Goal: Ask a question

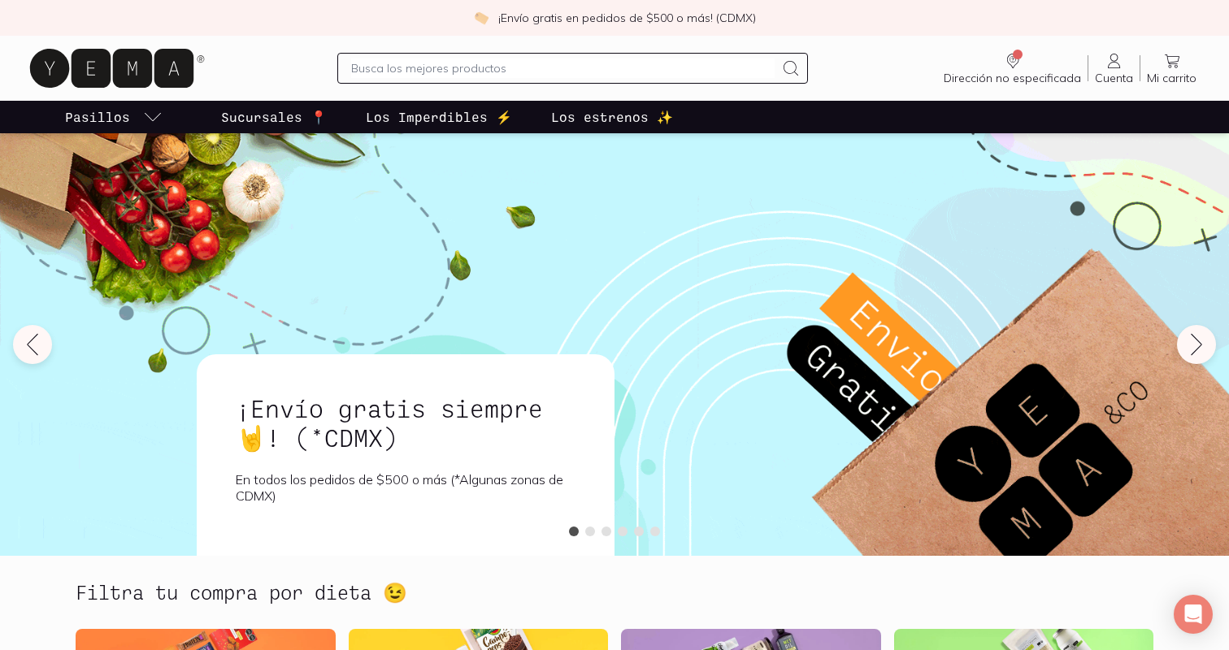
click at [1104, 72] on span "Cuenta" at bounding box center [1114, 78] width 38 height 15
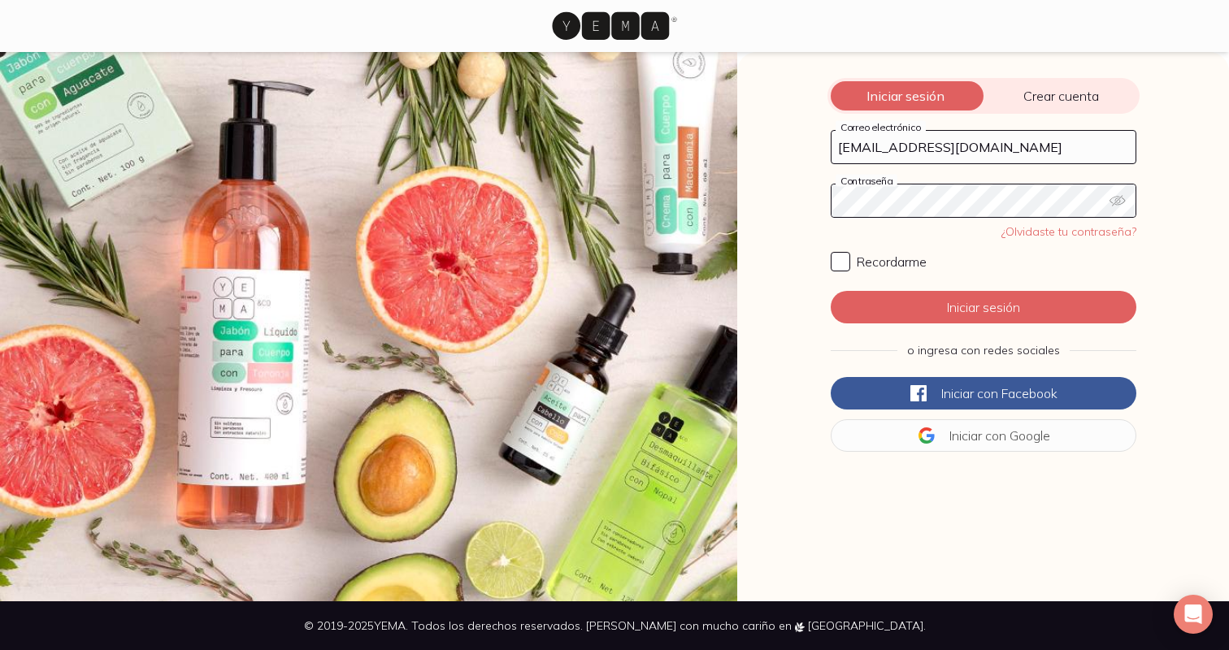
click at [983, 307] on button "Iniciar sesión" at bounding box center [984, 307] width 306 height 33
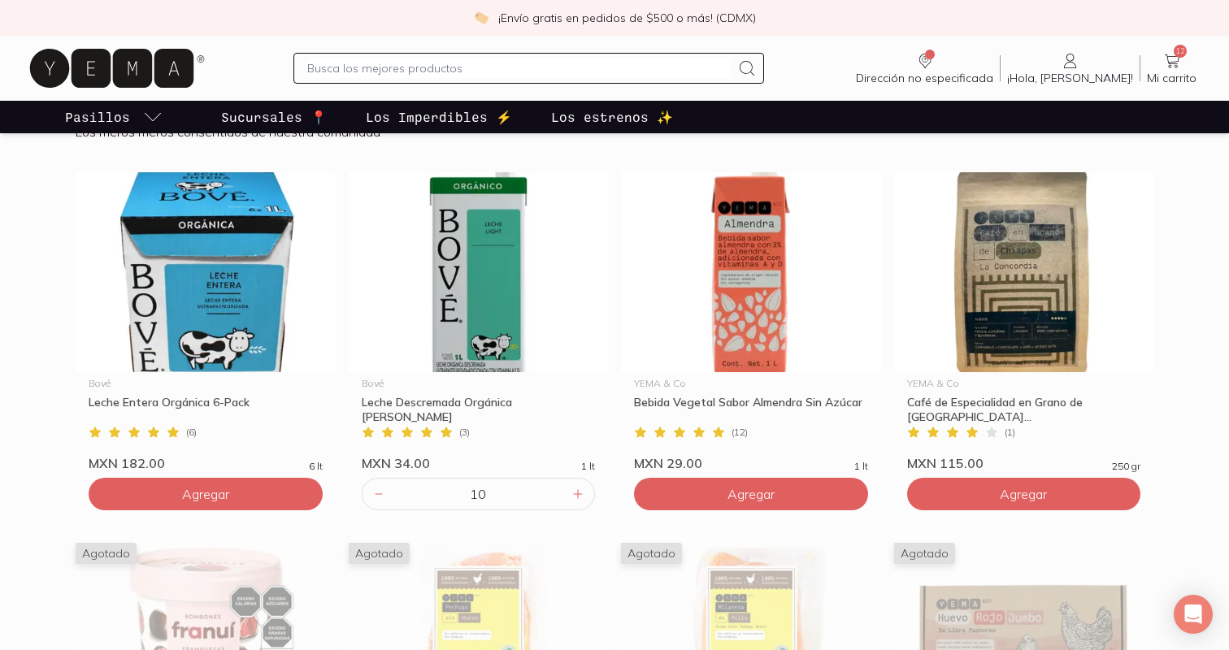
scroll to position [816, 0]
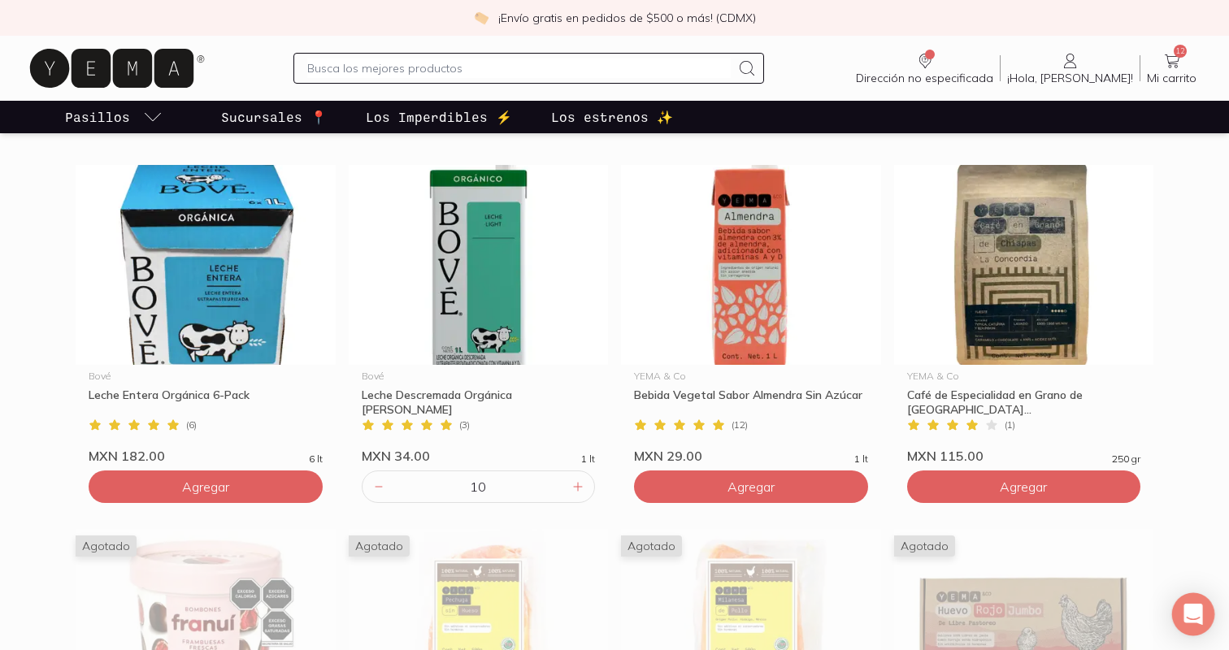
click at [1186, 615] on icon "Open Intercom Messenger" at bounding box center [1193, 614] width 19 height 21
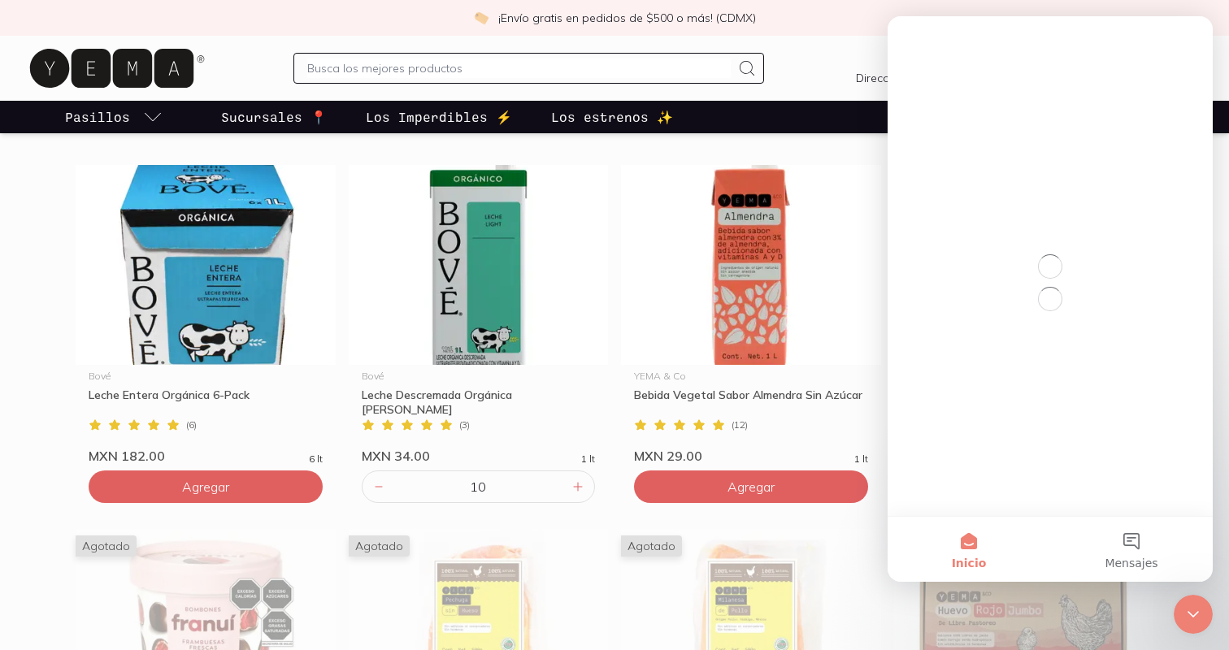
scroll to position [0, 0]
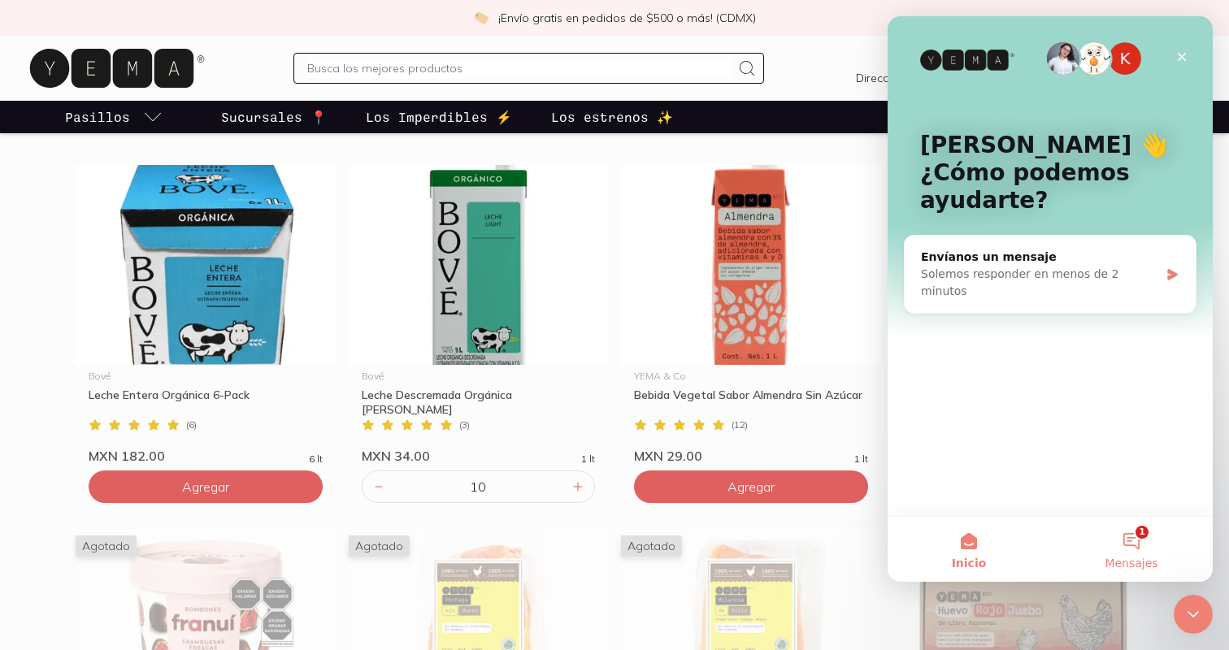
click at [1123, 542] on button "1 Mensajes" at bounding box center [1131, 549] width 163 height 65
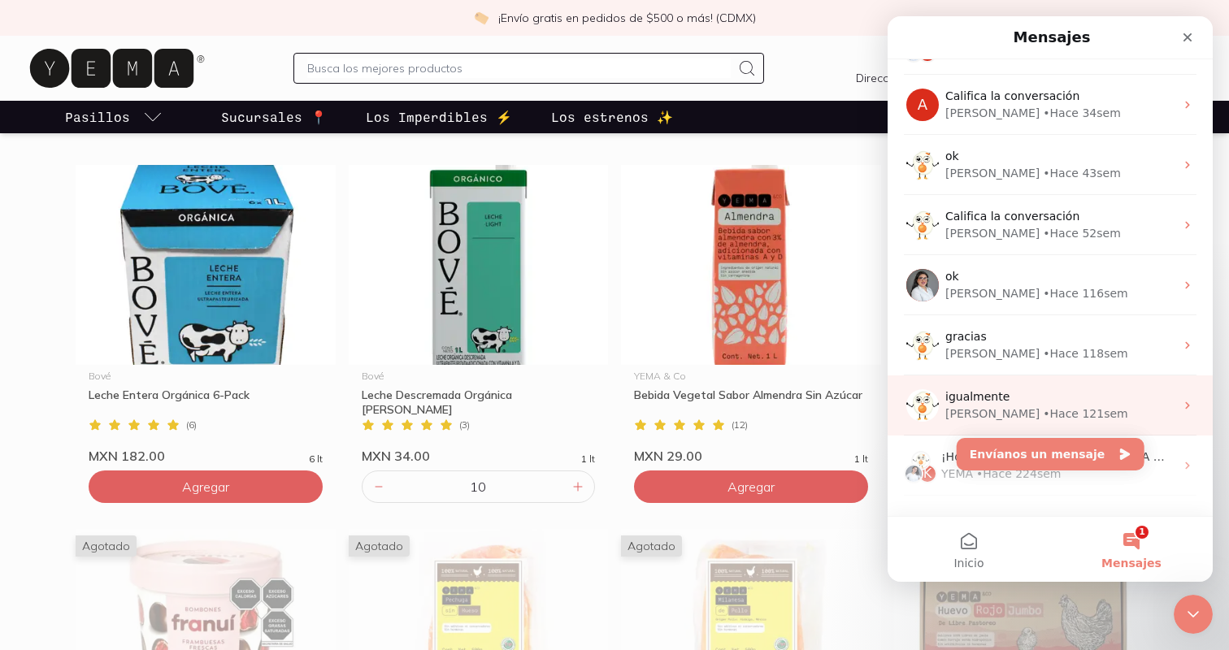
scroll to position [150, 0]
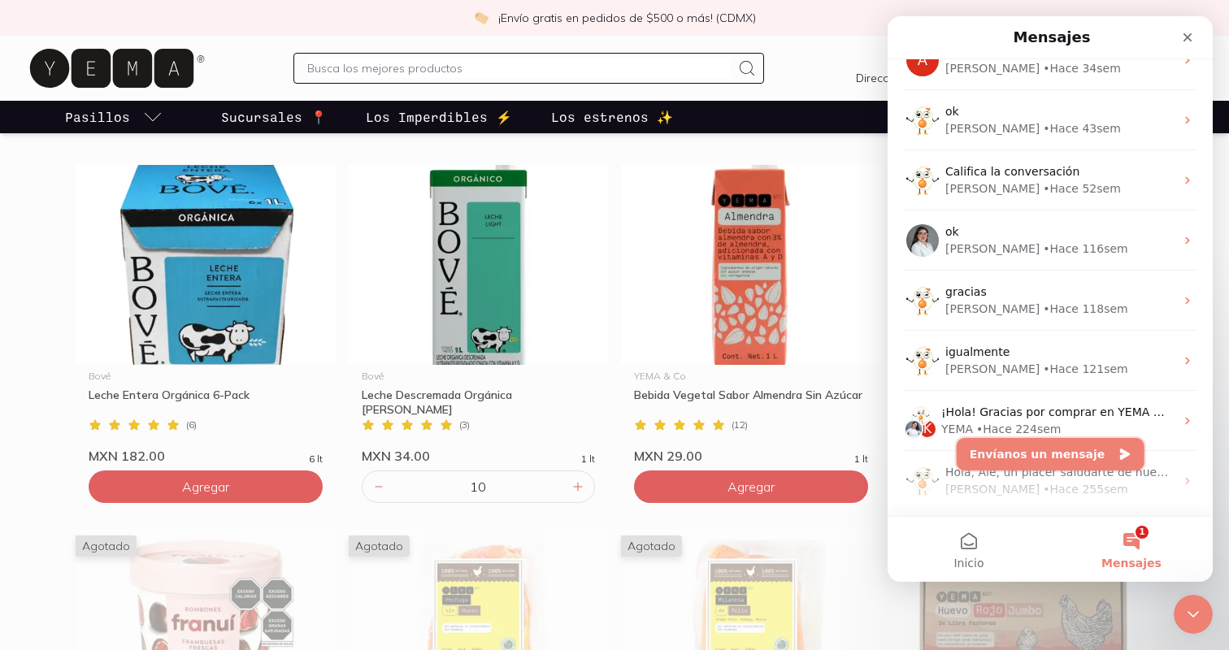
click at [1004, 450] on button "Envíanos un mensaje" at bounding box center [1051, 454] width 188 height 33
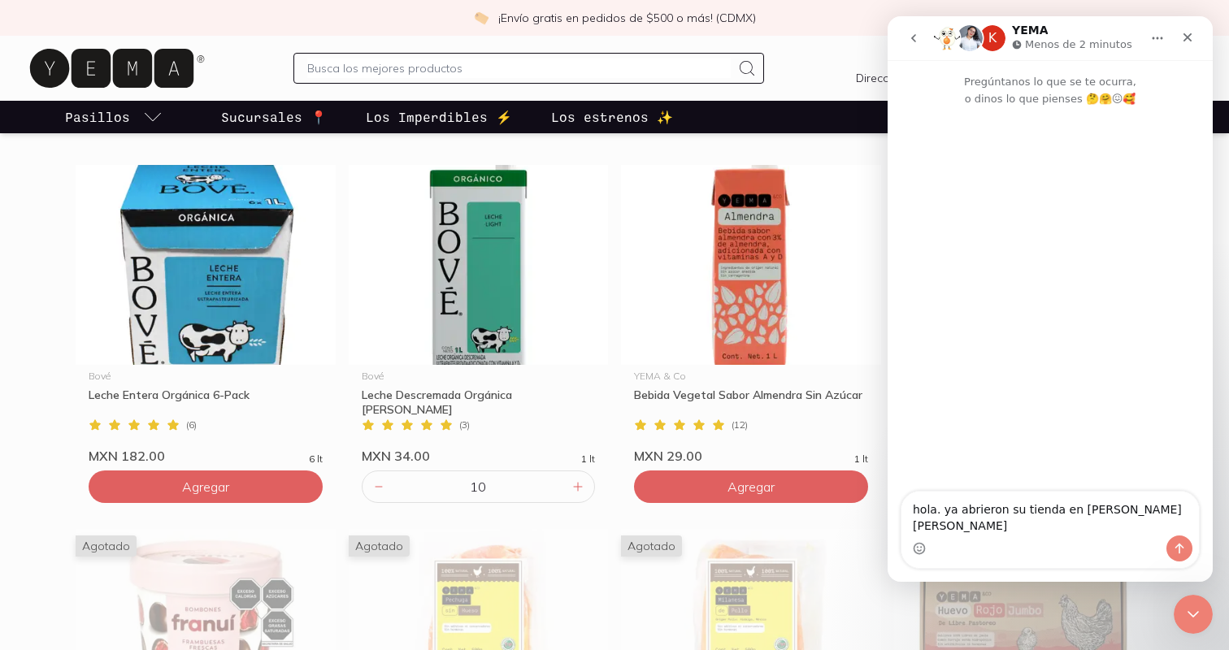
type textarea "hola. ya abrieron su tienda en [PERSON_NAME] [PERSON_NAME]?"
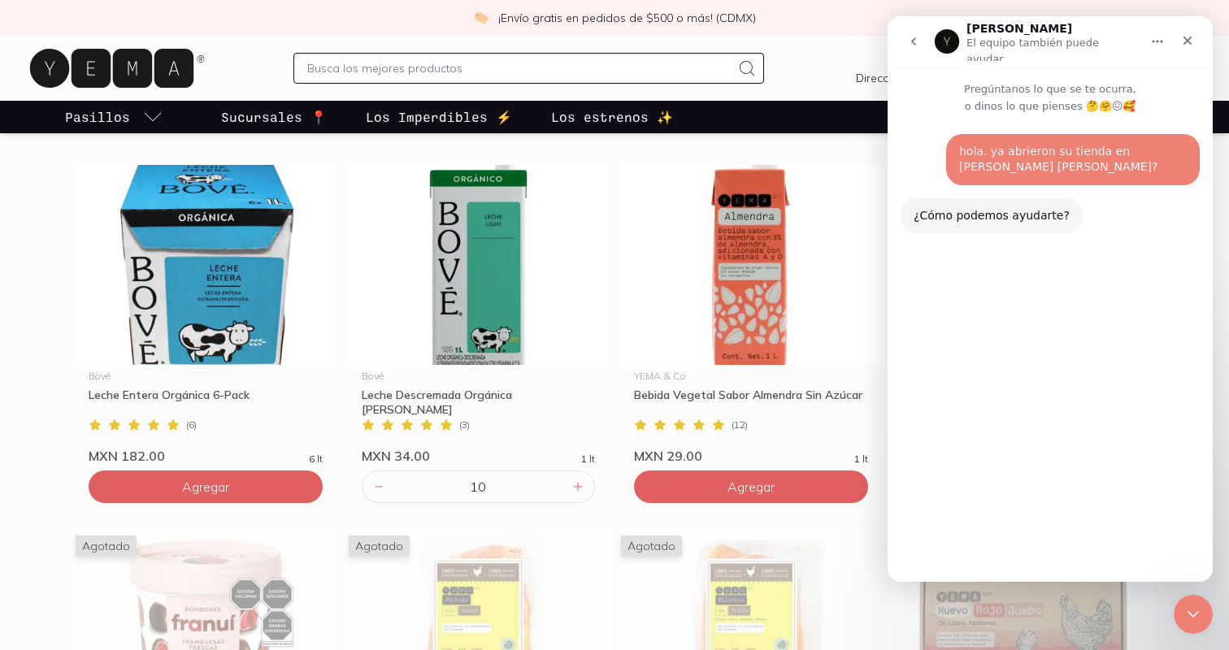
click at [1111, 543] on button "Contactar con agente" at bounding box center [1118, 539] width 148 height 33
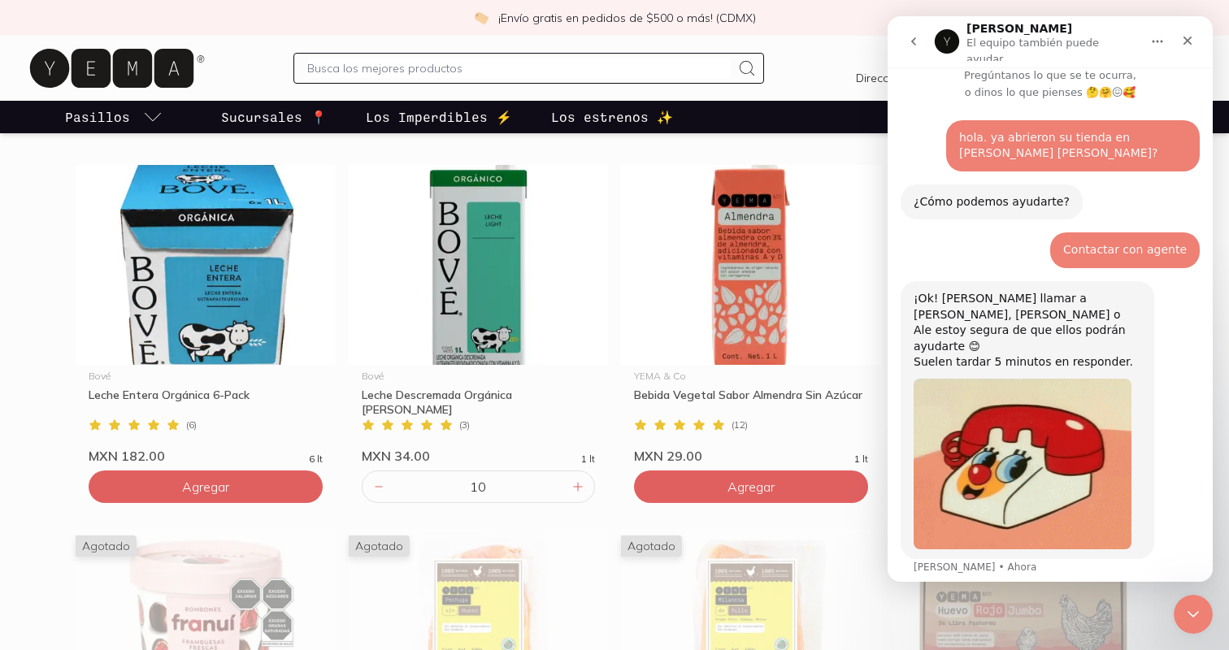
scroll to position [72, 0]
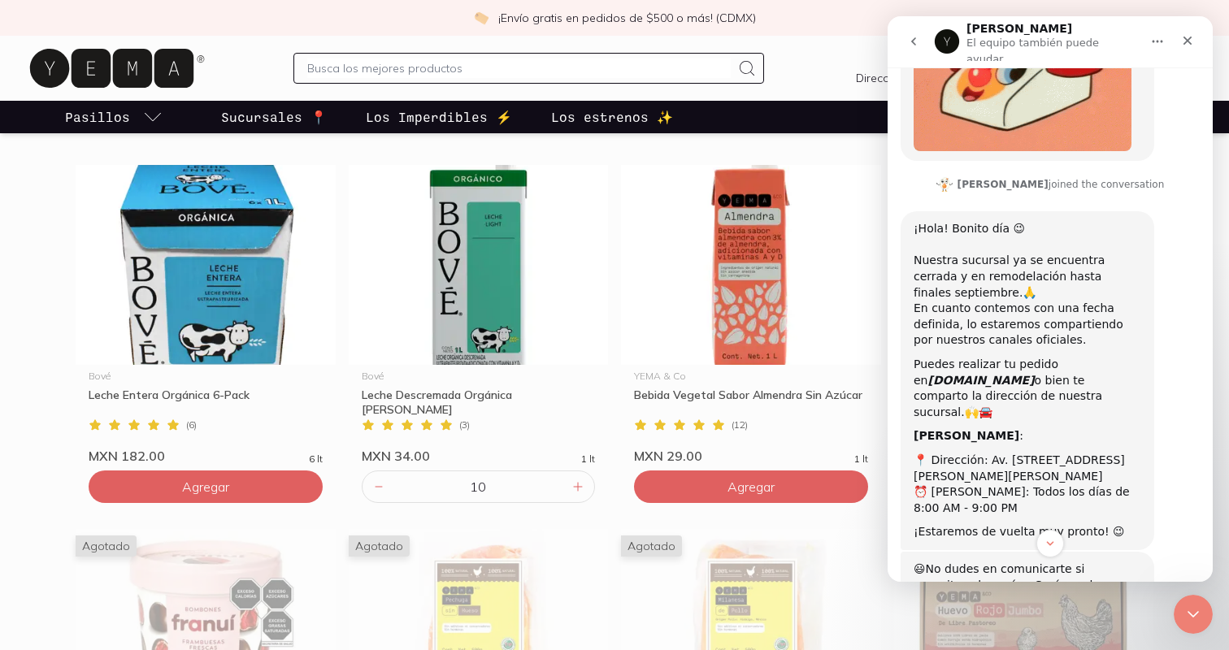
scroll to position [411, 0]
